Goal: Find specific page/section: Find specific page/section

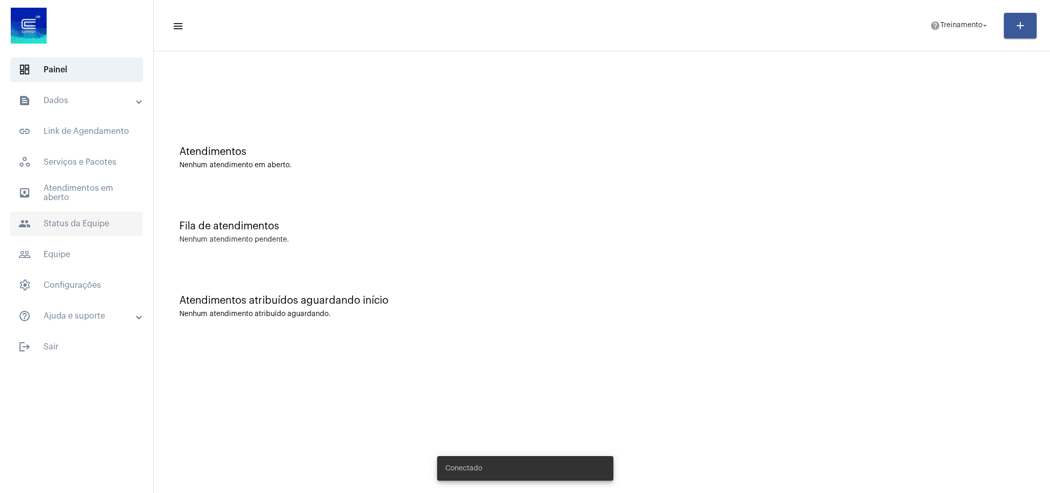
click at [52, 222] on span "people Status da Equipe" at bounding box center [76, 223] width 133 height 25
